Goal: Task Accomplishment & Management: Complete application form

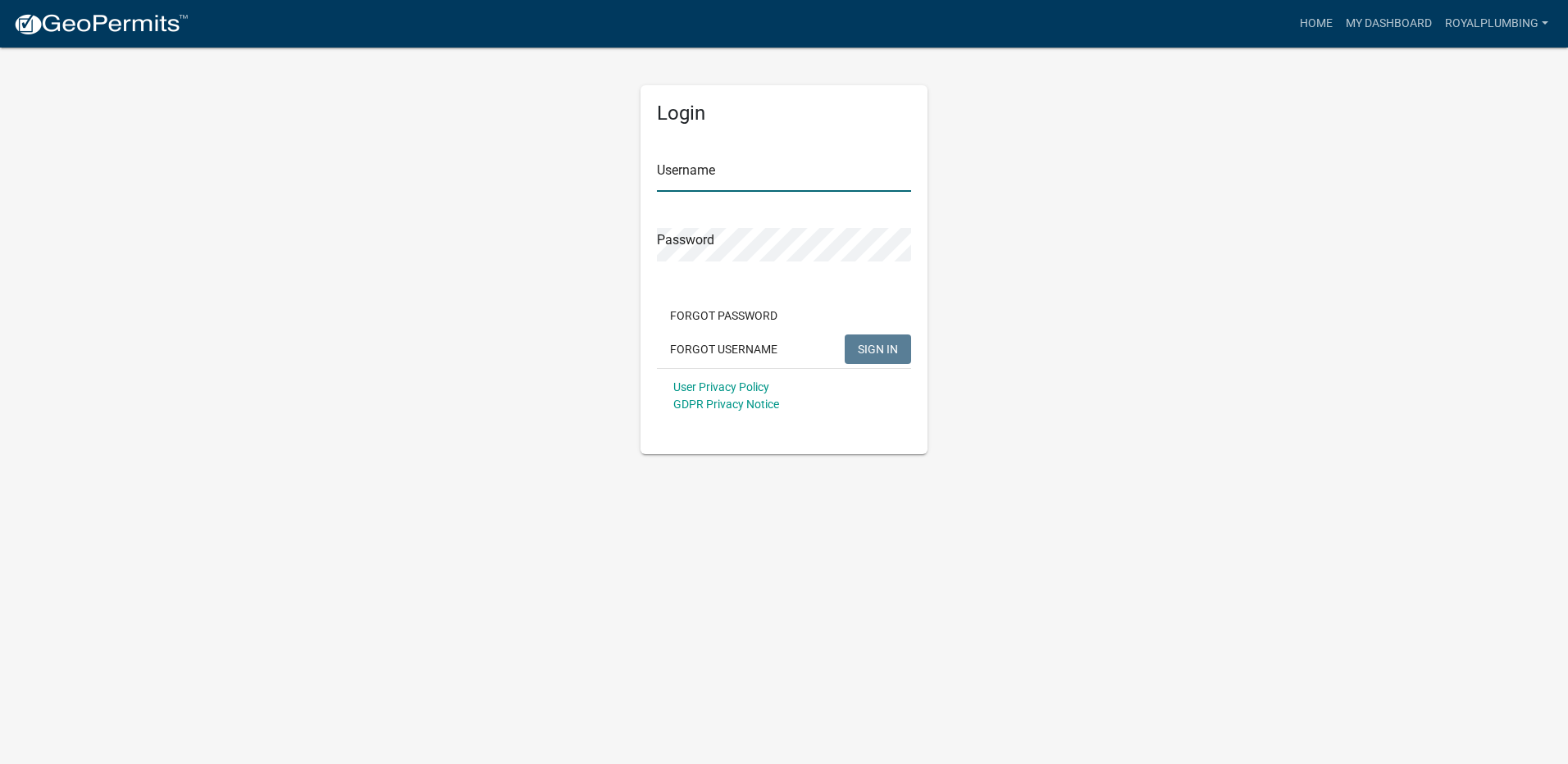
type input "royalplumbing"
click at [877, 348] on span "SIGN IN" at bounding box center [878, 348] width 40 height 13
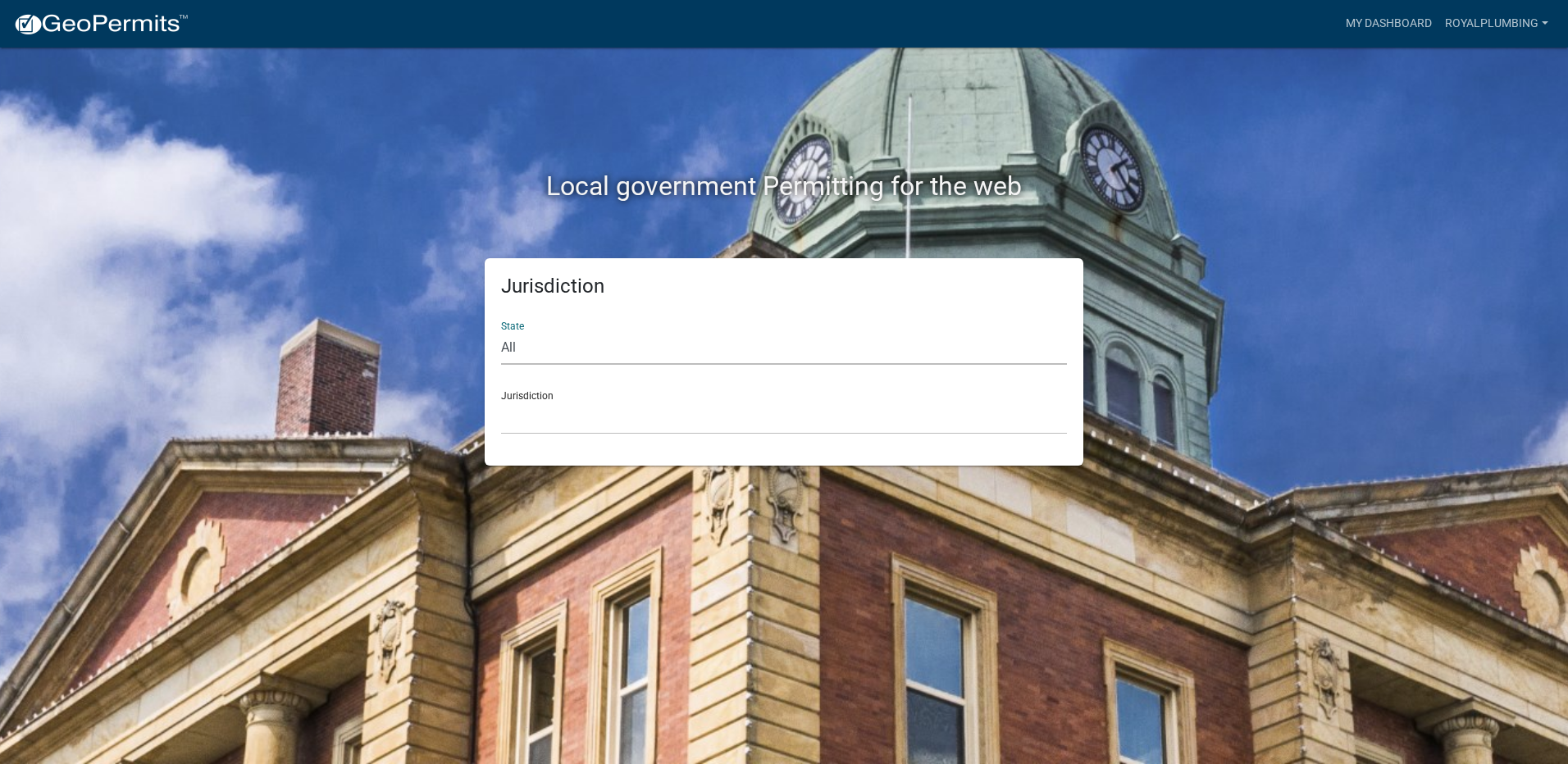
click at [504, 347] on select "All Colorado Georgia Indiana Iowa Kansas Minnesota Ohio South Carolina Wisconsin" at bounding box center [784, 348] width 566 height 34
select select "[US_STATE]"
click at [501, 332] on select "All Colorado Georgia Indiana Iowa Kansas Minnesota Ohio South Carolina Wisconsin" at bounding box center [784, 348] width 566 height 34
click at [540, 421] on select "Boone County, Iowa Butler County, Iowa Cerro Gordo County, Iowa City of Harlan,…" at bounding box center [784, 418] width 566 height 34
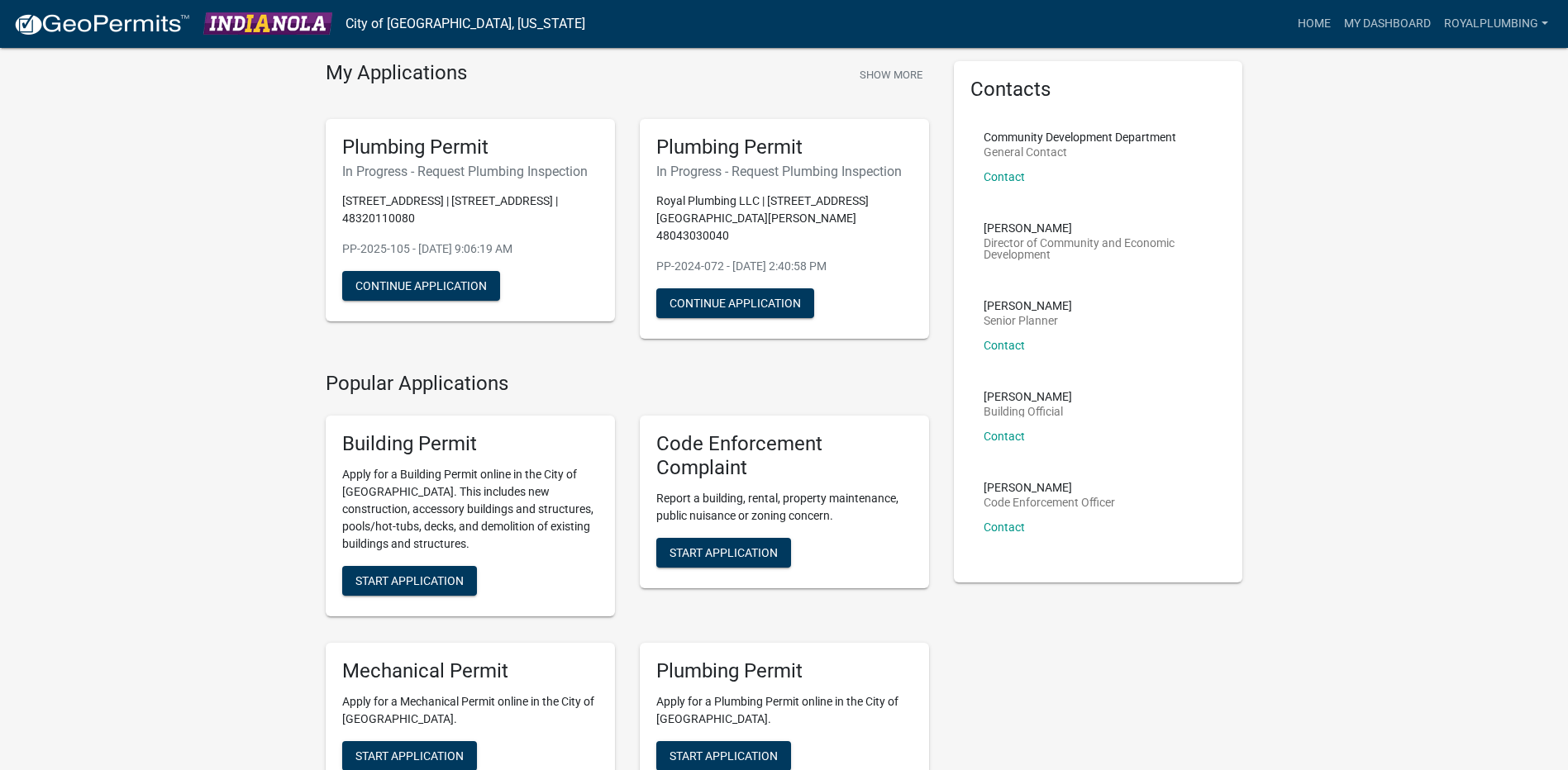
scroll to position [165, 0]
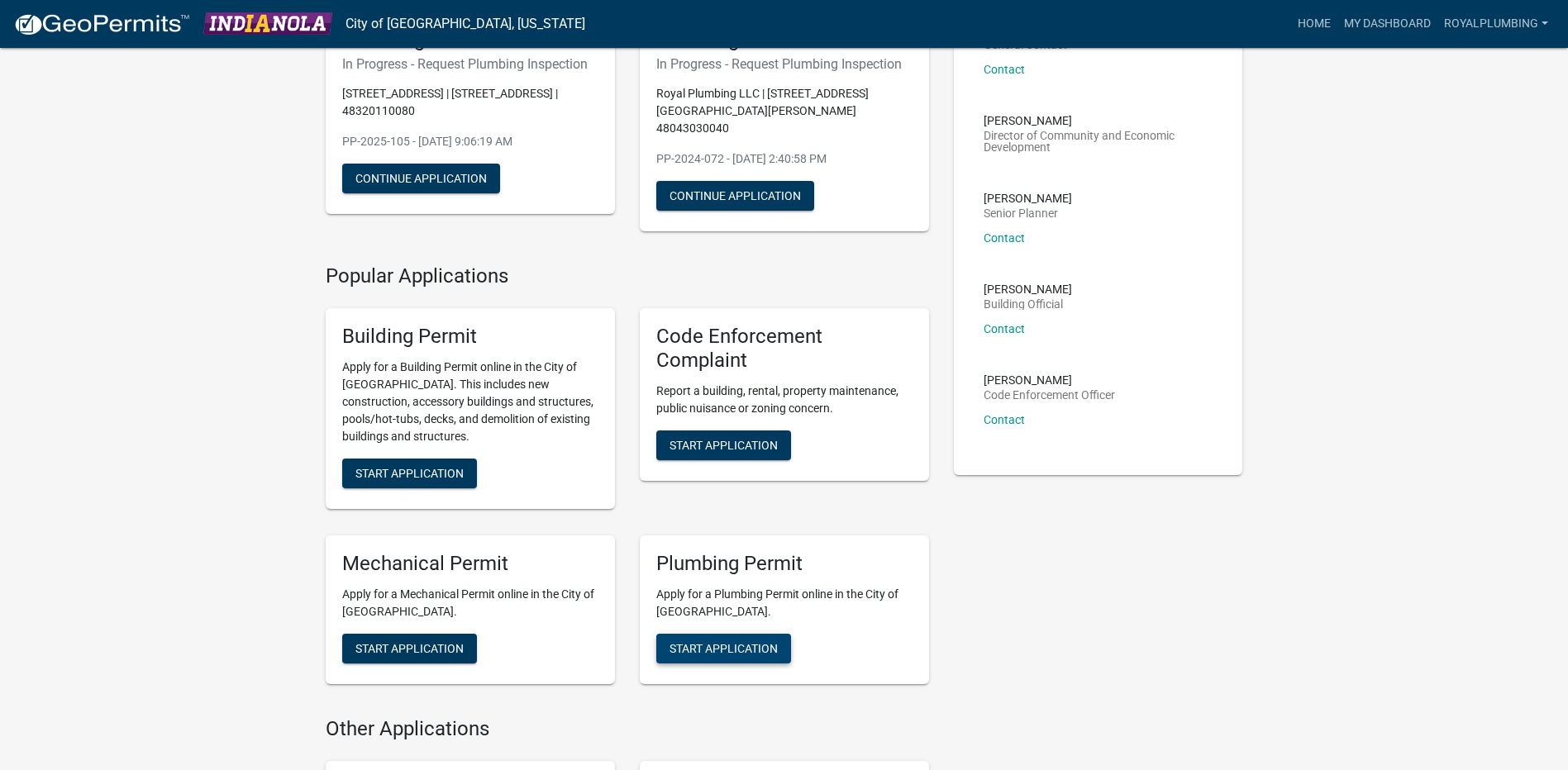
click at [703, 641] on span "Start Application" at bounding box center [723, 647] width 108 height 13
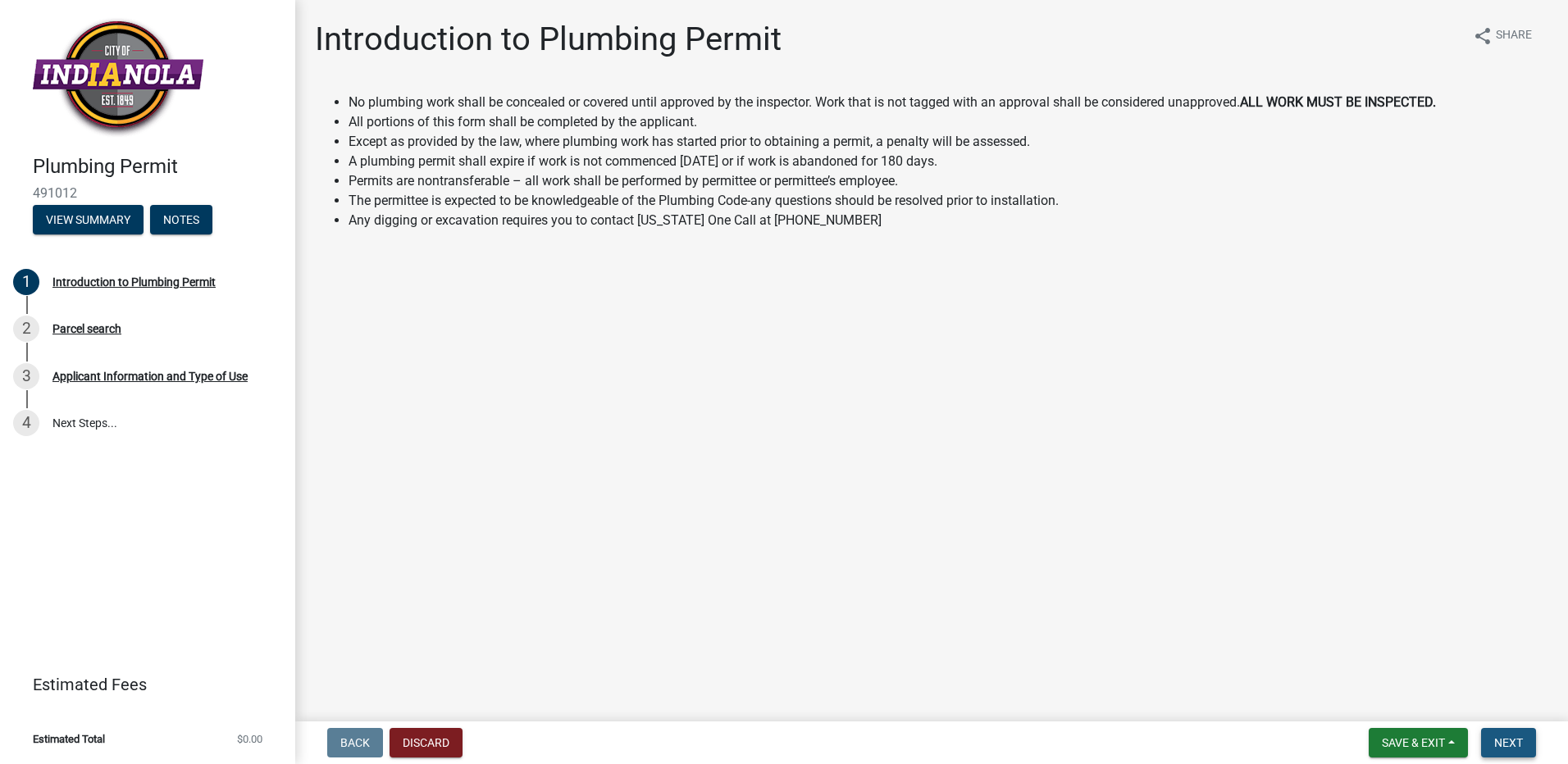
click at [1506, 735] on button "Next" at bounding box center [1508, 743] width 55 height 29
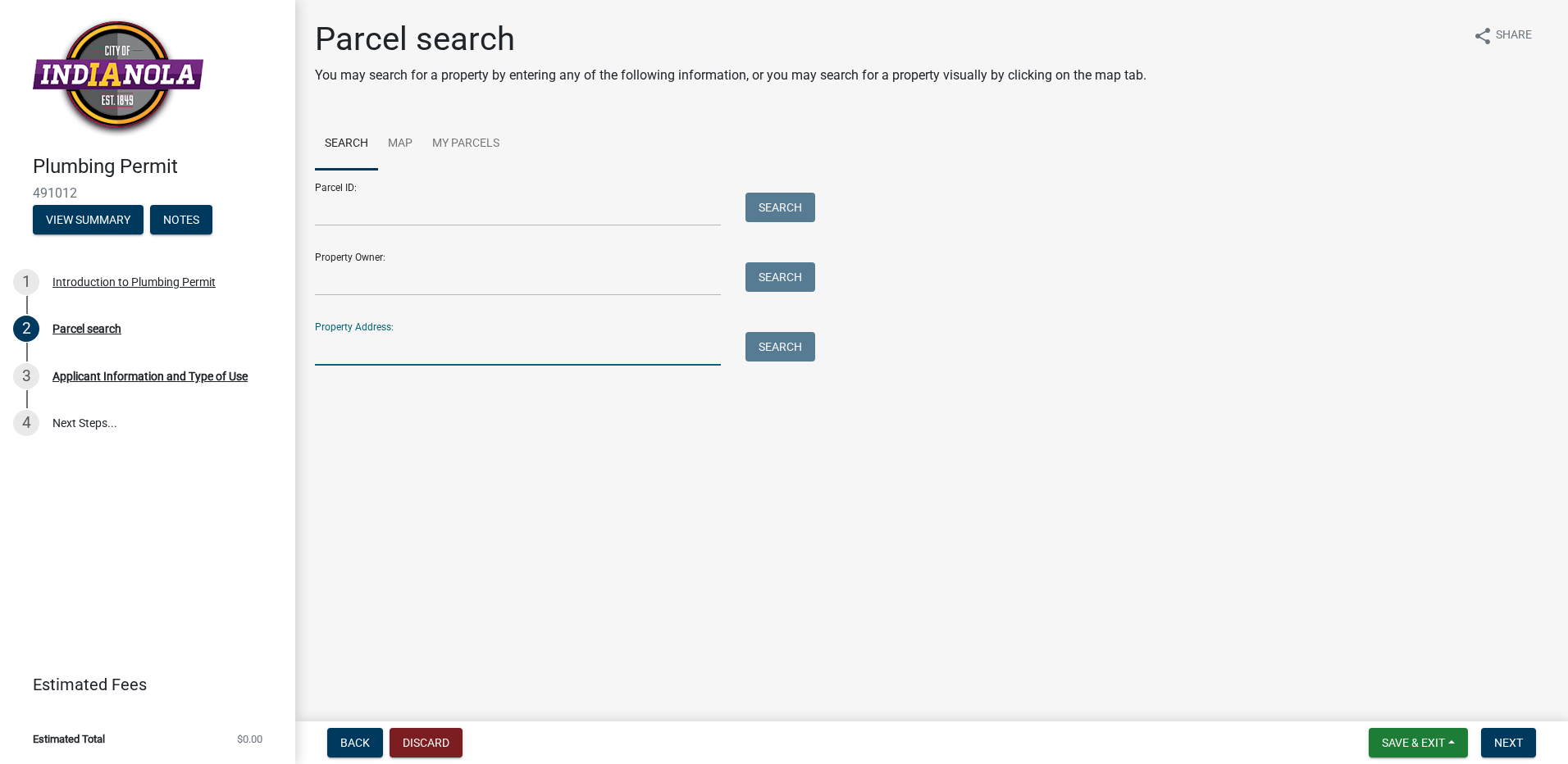
drag, startPoint x: 401, startPoint y: 355, endPoint x: 452, endPoint y: 345, distance: 52.0
click at [401, 355] on input "Property Address:" at bounding box center [518, 348] width 406 height 34
type input "5474 155th"
click at [791, 342] on button "Search" at bounding box center [781, 346] width 70 height 29
